Goal: Transaction & Acquisition: Purchase product/service

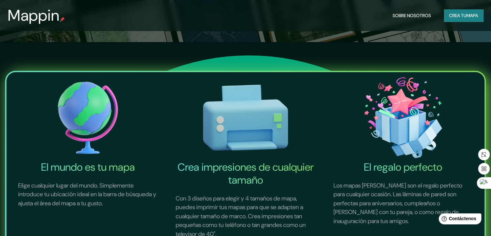
scroll to position [65, 0]
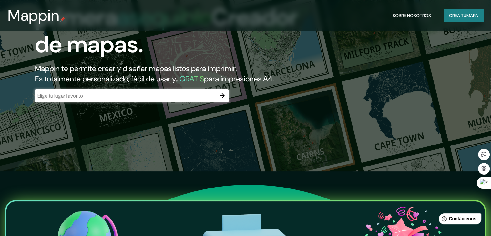
click at [223, 98] on icon "button" at bounding box center [222, 95] width 5 height 5
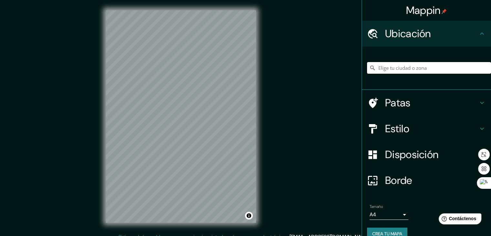
click at [414, 65] on input "Elige tu ciudad o zona" at bounding box center [429, 68] width 124 height 12
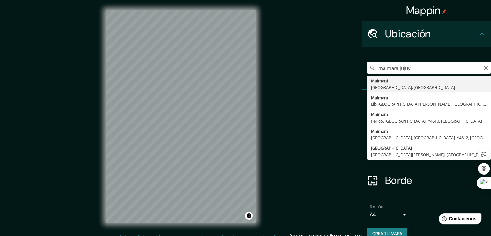
type input "[GEOGRAPHIC_DATA], [GEOGRAPHIC_DATA], [GEOGRAPHIC_DATA]"
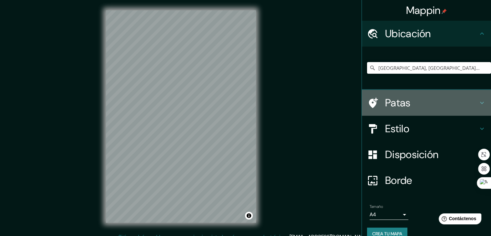
click at [478, 100] on icon at bounding box center [482, 103] width 8 height 8
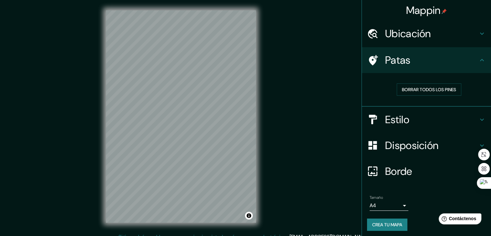
click at [258, 123] on div "© Mapbox © OpenStreetMap Improve this map" at bounding box center [181, 116] width 171 height 233
click at [210, 122] on div at bounding box center [211, 123] width 5 height 5
drag, startPoint x: 217, startPoint y: 123, endPoint x: 200, endPoint y: 127, distance: 17.3
click at [206, 127] on div at bounding box center [208, 124] width 5 height 5
click at [412, 91] on font "Borrar todos los pines" at bounding box center [429, 90] width 54 height 6
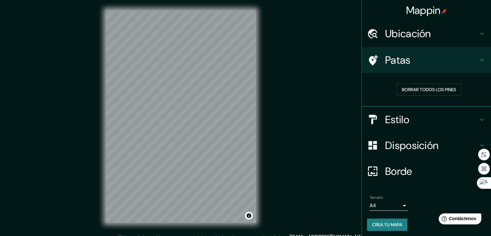
click at [445, 113] on h4 "Estilo" at bounding box center [431, 119] width 93 height 13
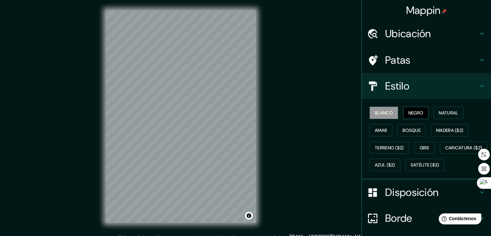
click at [411, 111] on font "Negro" at bounding box center [415, 113] width 15 height 6
click at [439, 110] on font "Natural" at bounding box center [448, 113] width 19 height 6
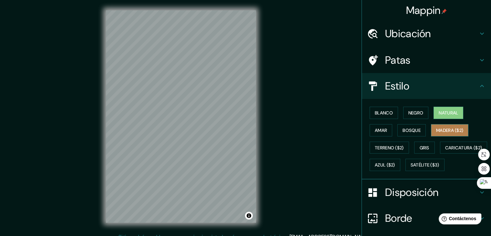
click at [442, 126] on font "Madera ($2)" at bounding box center [449, 130] width 27 height 8
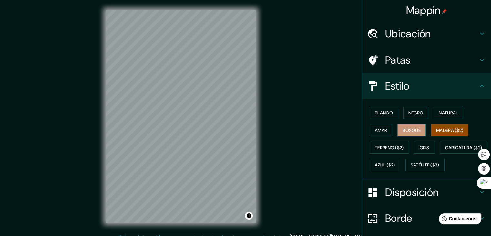
click at [412, 131] on font "Bosque" at bounding box center [412, 130] width 18 height 6
click at [381, 130] on font "Amar" at bounding box center [381, 130] width 12 height 6
click at [404, 128] on font "Bosque" at bounding box center [412, 130] width 18 height 6
click at [387, 147] on font "Terreno ($2)" at bounding box center [389, 148] width 29 height 6
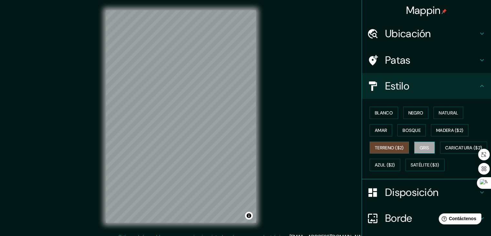
click at [420, 146] on font "Gris" at bounding box center [425, 148] width 10 height 6
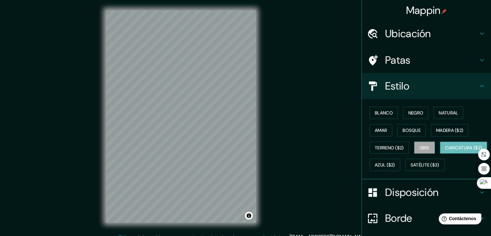
click at [445, 150] on font "Caricatura ($2)" at bounding box center [463, 148] width 37 height 6
click at [395, 164] on font "Azul ($2)" at bounding box center [385, 165] width 20 height 6
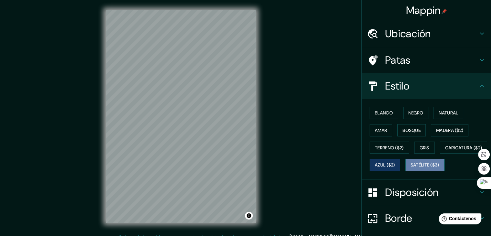
click at [411, 168] on font "Satélite ($3)" at bounding box center [425, 165] width 29 height 6
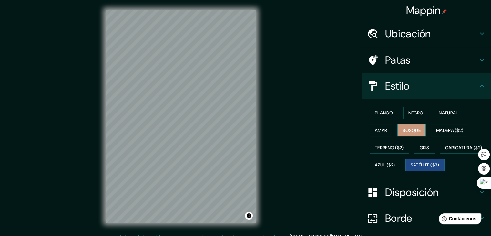
click at [410, 134] on button "Bosque" at bounding box center [411, 130] width 28 height 12
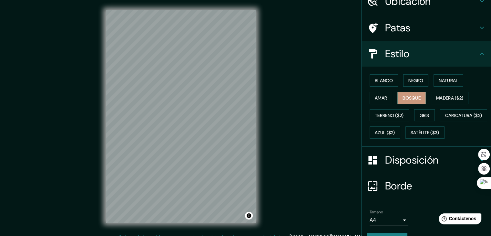
scroll to position [65, 0]
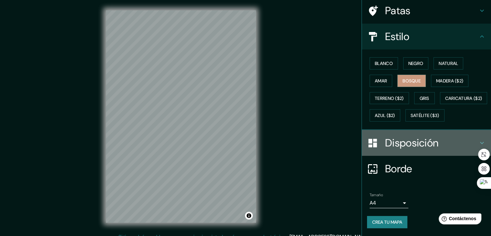
click at [398, 146] on font "Disposición" at bounding box center [411, 143] width 53 height 14
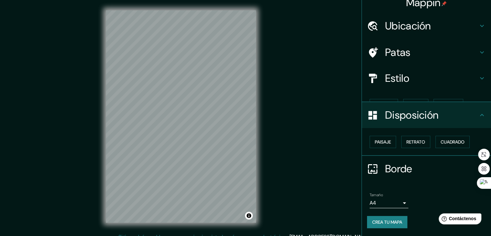
scroll to position [0, 0]
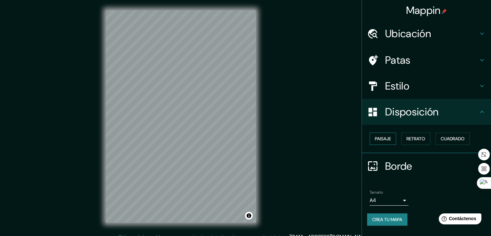
click at [391, 133] on button "Paisaje" at bounding box center [383, 138] width 26 height 12
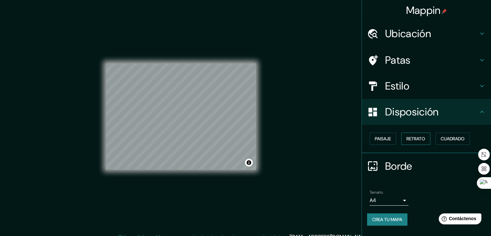
click at [421, 136] on font "Retrato" at bounding box center [415, 139] width 19 height 6
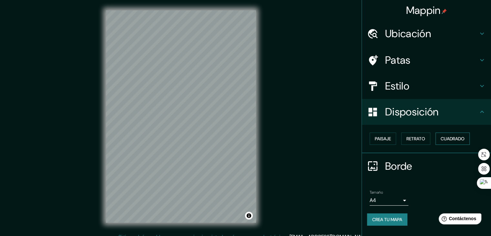
click at [444, 140] on font "Cuadrado" at bounding box center [453, 139] width 24 height 6
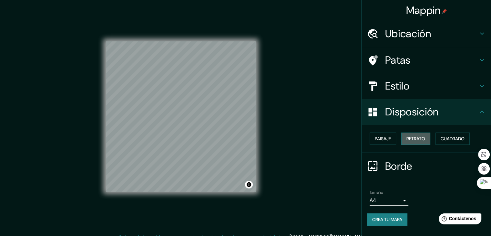
click at [409, 137] on font "Retrato" at bounding box center [415, 139] width 19 height 6
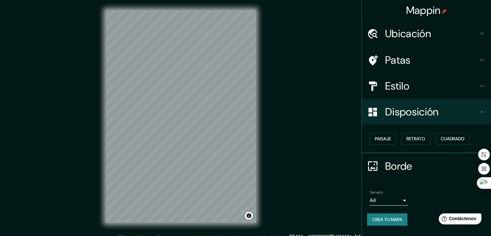
click at [390, 170] on font "Borde" at bounding box center [398, 166] width 27 height 14
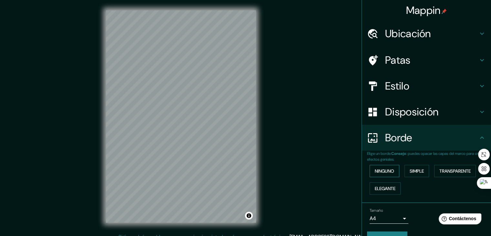
click at [390, 170] on font "Ninguno" at bounding box center [384, 171] width 19 height 6
click at [411, 167] on font "Simple" at bounding box center [417, 171] width 14 height 8
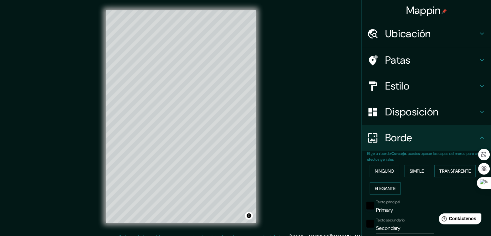
click at [443, 171] on font "Transparente" at bounding box center [454, 171] width 31 height 6
click at [380, 184] on font "Elegante" at bounding box center [385, 188] width 21 height 8
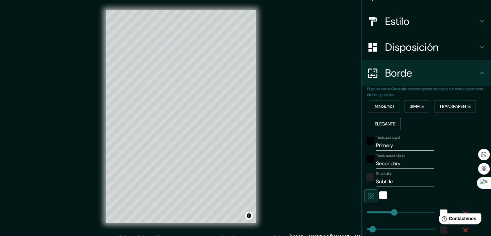
scroll to position [97, 0]
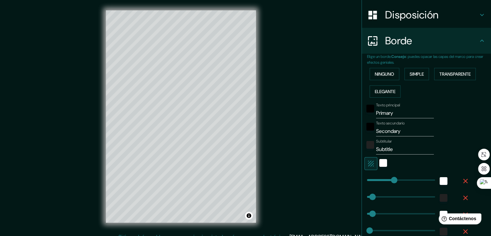
click at [380, 73] on font "Ninguno" at bounding box center [384, 74] width 19 height 6
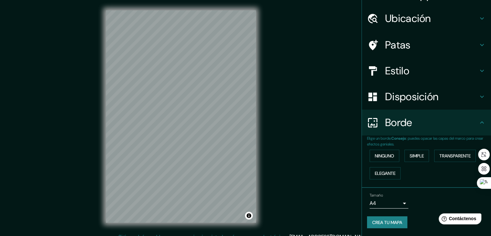
scroll to position [15, 0]
click at [405, 73] on h4 "Estilo" at bounding box center [431, 71] width 93 height 13
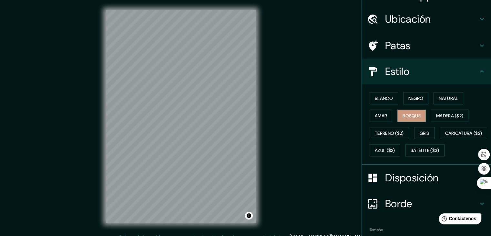
click at [386, 73] on font "Estilo" at bounding box center [397, 72] width 24 height 14
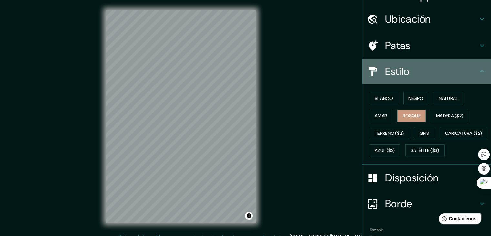
click at [478, 69] on icon at bounding box center [482, 71] width 8 height 8
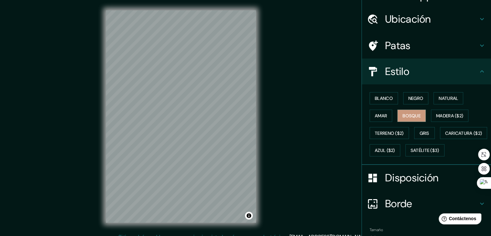
click at [394, 184] on font "Disposición" at bounding box center [411, 178] width 53 height 14
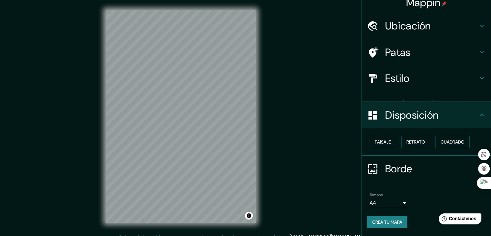
scroll to position [0, 0]
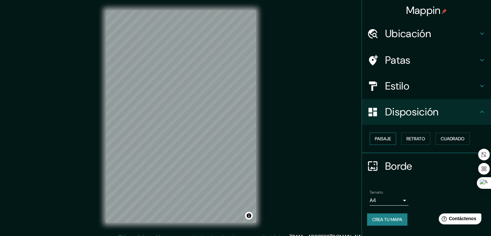
click at [396, 136] on button "Paisaje" at bounding box center [383, 138] width 26 height 12
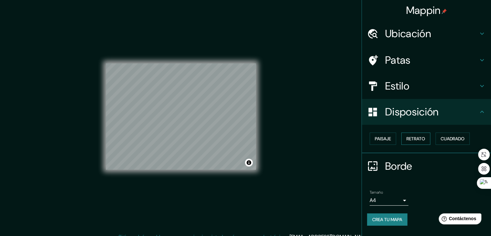
click at [417, 136] on font "Retrato" at bounding box center [415, 139] width 19 height 6
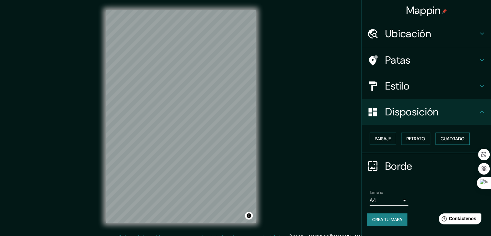
click at [443, 137] on font "Cuadrado" at bounding box center [453, 139] width 24 height 6
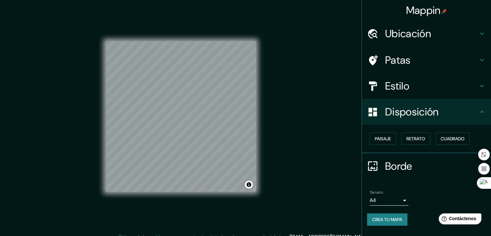
click at [432, 132] on div "Paisaje Retrato Cuadrado" at bounding box center [429, 138] width 124 height 17
click at [427, 136] on button "Retrato" at bounding box center [415, 138] width 29 height 12
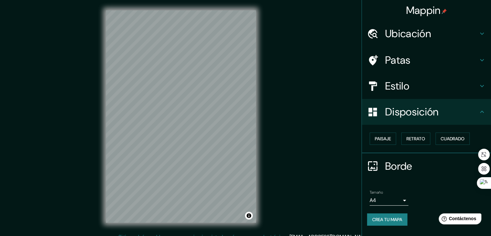
click at [401, 165] on font "Borde" at bounding box center [398, 166] width 27 height 14
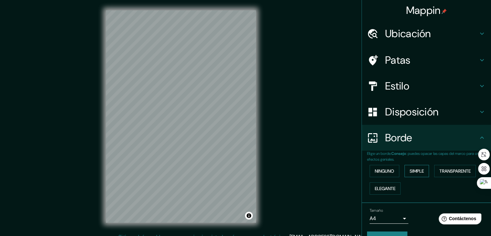
click at [413, 168] on font "Simple" at bounding box center [417, 171] width 14 height 6
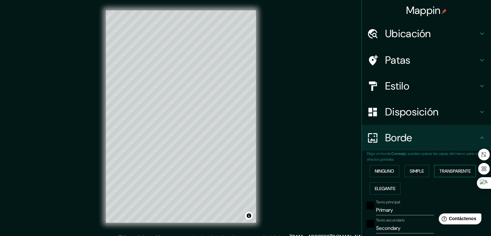
click at [440, 169] on font "Transparente" at bounding box center [454, 171] width 31 height 6
click at [383, 188] on font "Elegante" at bounding box center [385, 188] width 21 height 6
click at [451, 168] on font "Transparente" at bounding box center [454, 171] width 31 height 6
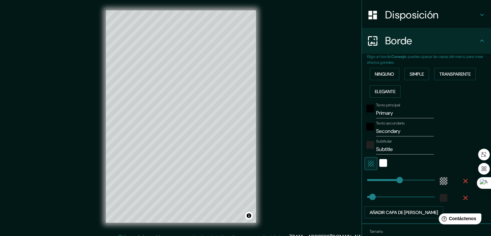
scroll to position [132, 0]
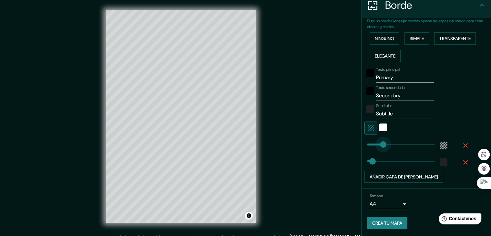
type input "0"
drag, startPoint x: 393, startPoint y: 144, endPoint x: 350, endPoint y: 146, distance: 43.0
type input "0"
drag, startPoint x: 369, startPoint y: 159, endPoint x: 358, endPoint y: 159, distance: 11.0
type input "10"
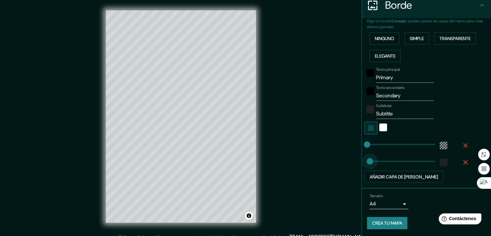
type input "23"
type input "34"
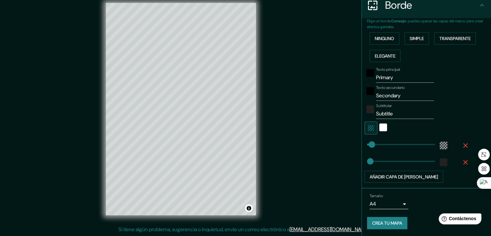
click at [447, 178] on div "Añadir capa de [PERSON_NAME]" at bounding box center [417, 176] width 106 height 12
